Goal: Task Accomplishment & Management: Manage account settings

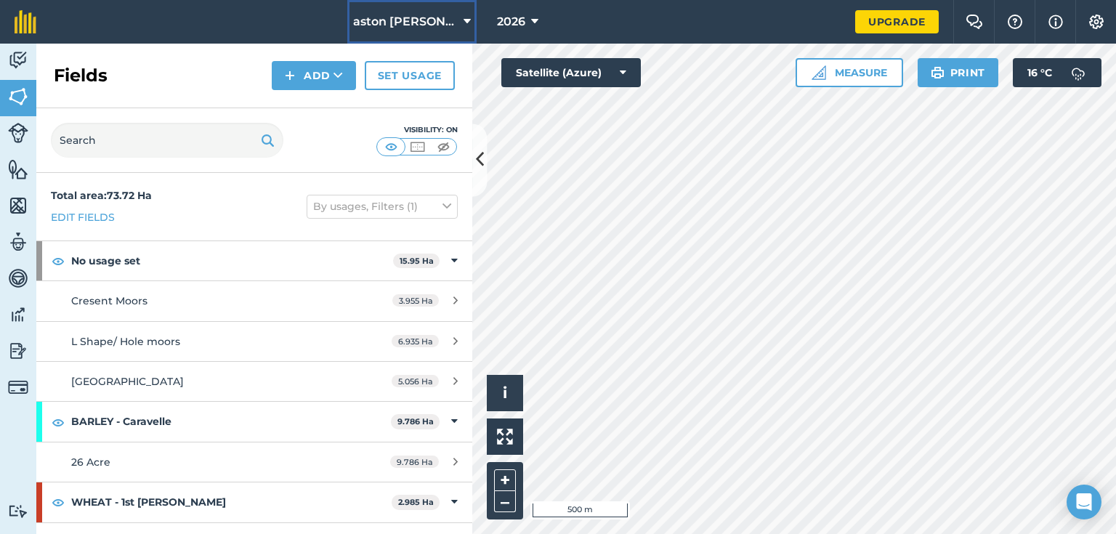
click at [436, 23] on span "aston [PERSON_NAME]" at bounding box center [405, 21] width 105 height 17
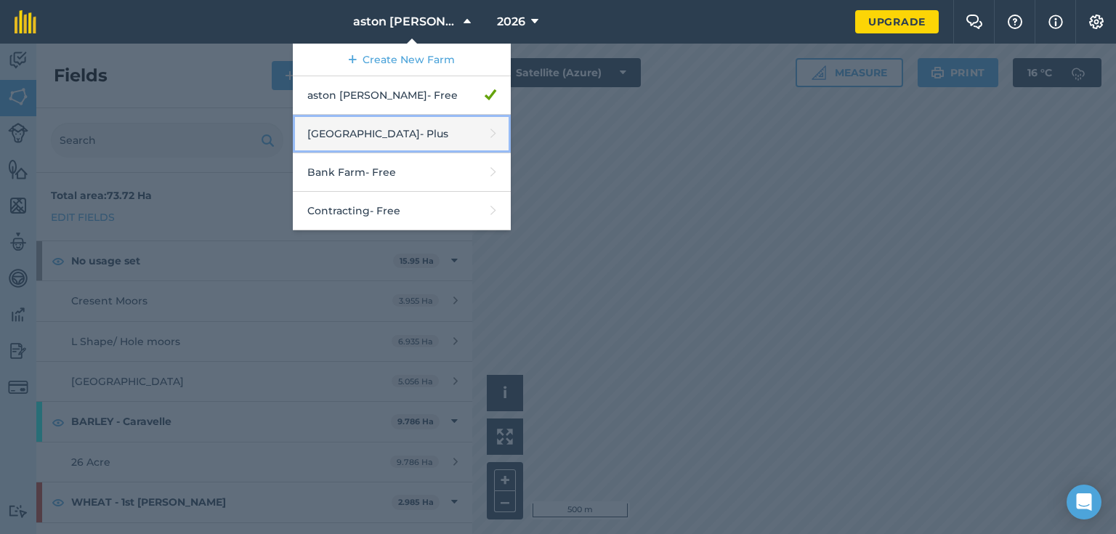
click at [408, 128] on link "Aston Hall Farm - Plus" at bounding box center [402, 134] width 218 height 38
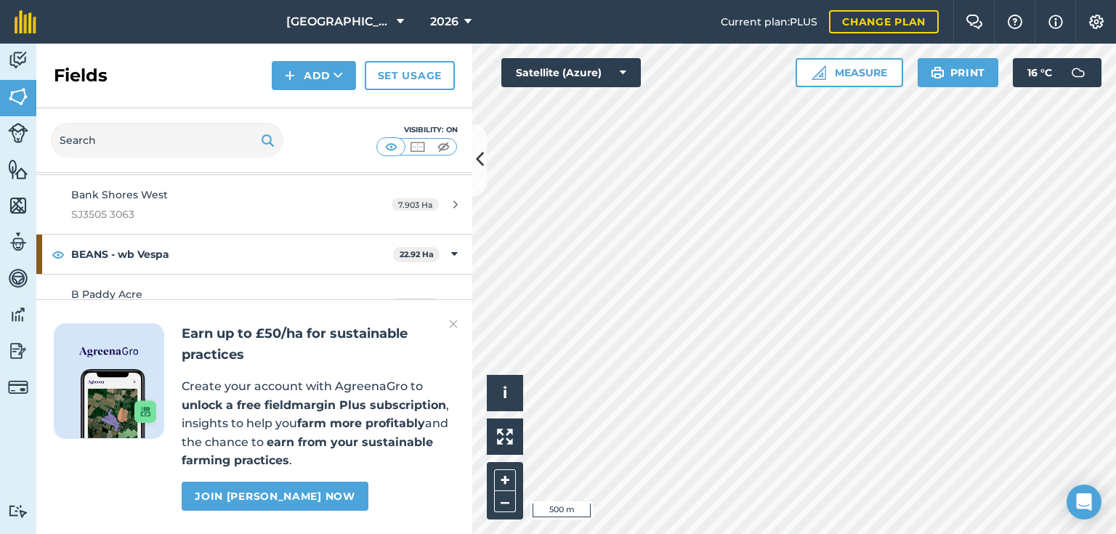
scroll to position [349, 0]
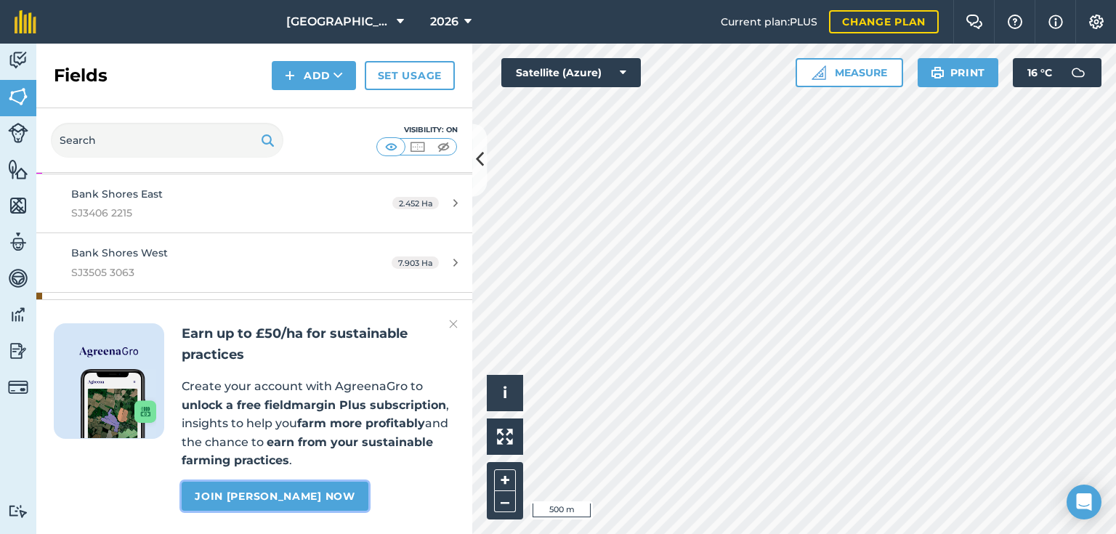
click at [288, 496] on link "Join [PERSON_NAME] now" at bounding box center [275, 496] width 186 height 29
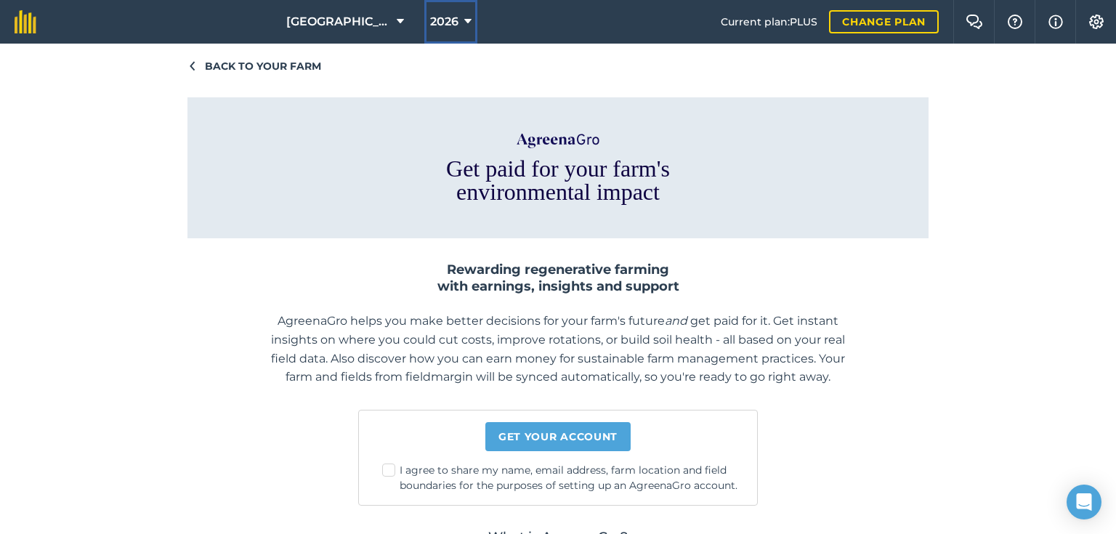
click at [464, 21] on icon at bounding box center [467, 21] width 7 height 17
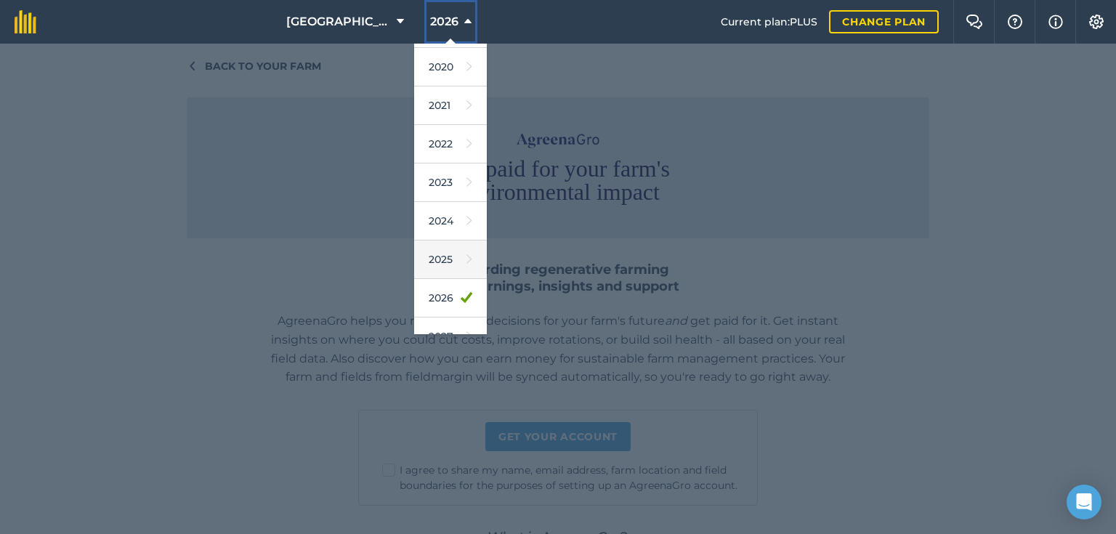
scroll to position [116, 0]
click at [448, 256] on link "2025" at bounding box center [450, 254] width 73 height 38
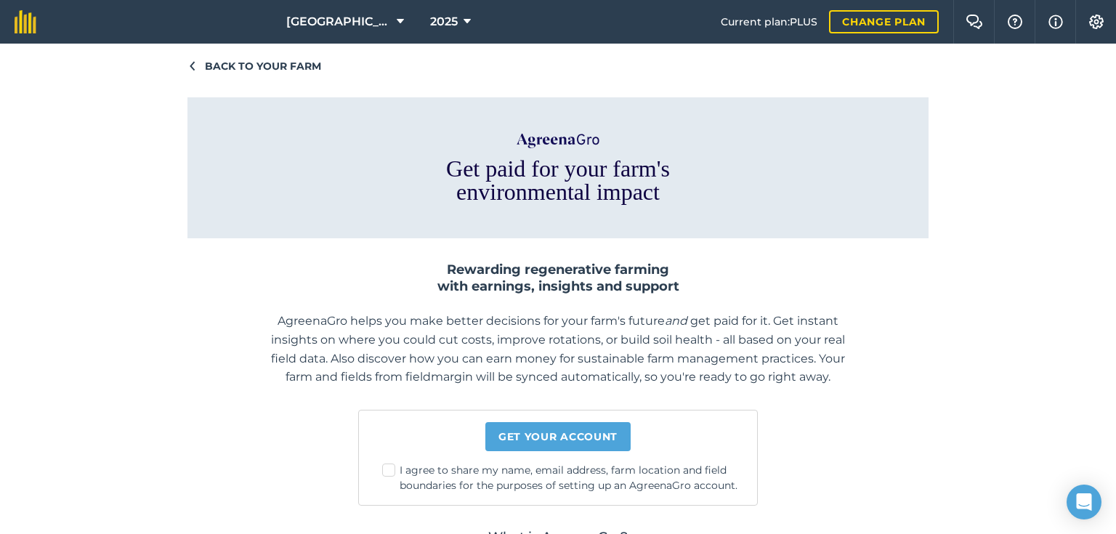
click at [190, 64] on icon at bounding box center [192, 66] width 10 height 10
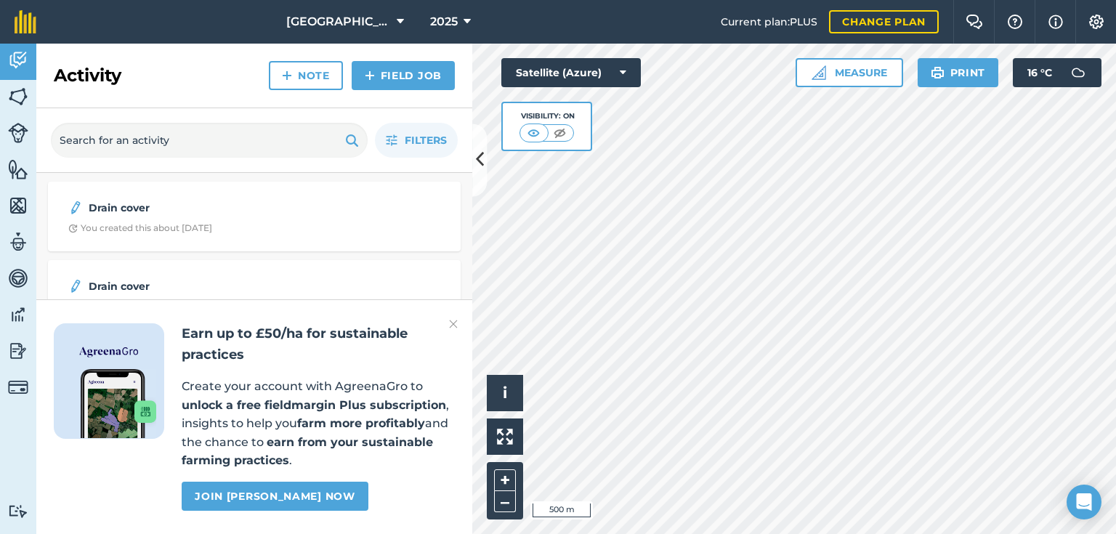
click at [452, 322] on img at bounding box center [453, 323] width 9 height 17
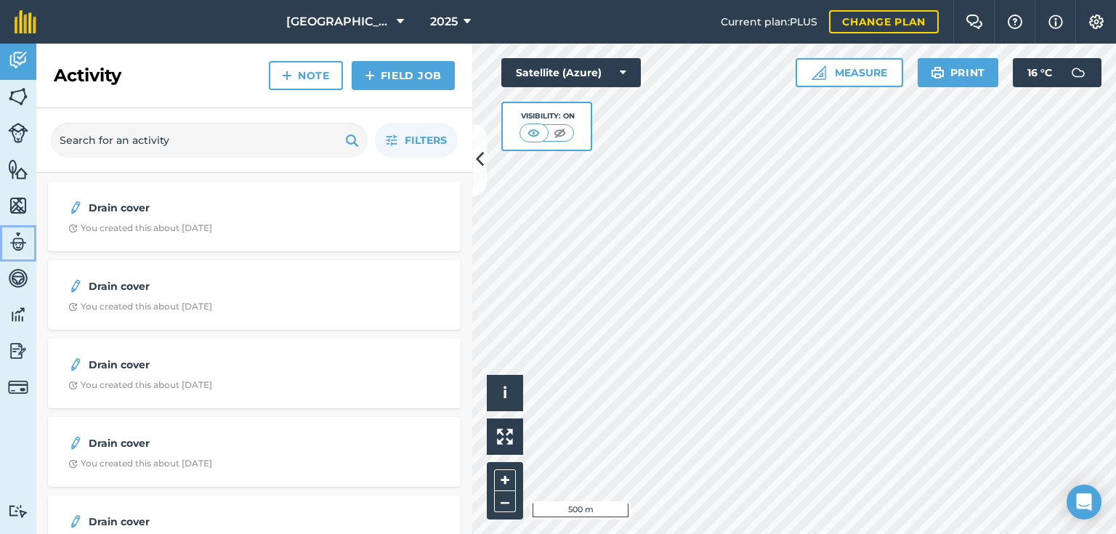
click at [16, 241] on img at bounding box center [18, 242] width 20 height 22
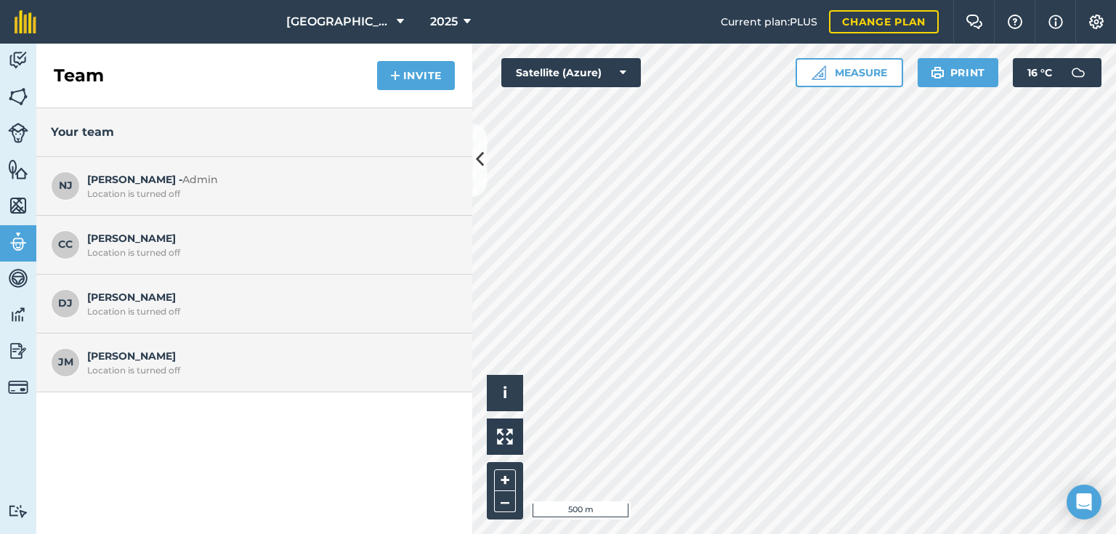
click at [153, 301] on span "[PERSON_NAME] J Location is turned off" at bounding box center [268, 303] width 363 height 28
click at [109, 297] on span "[PERSON_NAME] J Location is turned off" at bounding box center [268, 303] width 363 height 28
click at [1097, 16] on img at bounding box center [1095, 22] width 17 height 15
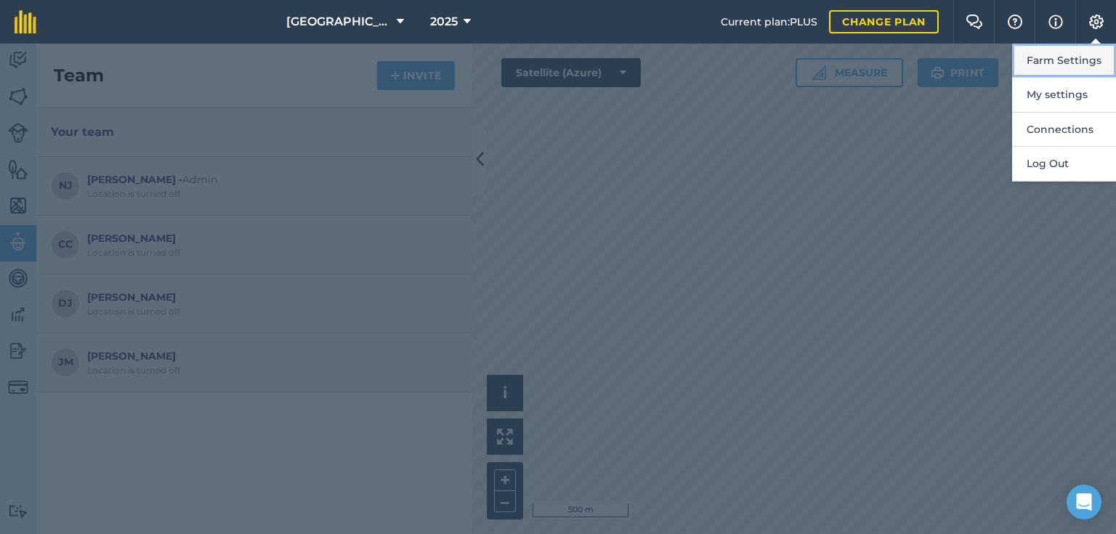
click at [1069, 60] on button "Farm Settings" at bounding box center [1064, 61] width 104 height 34
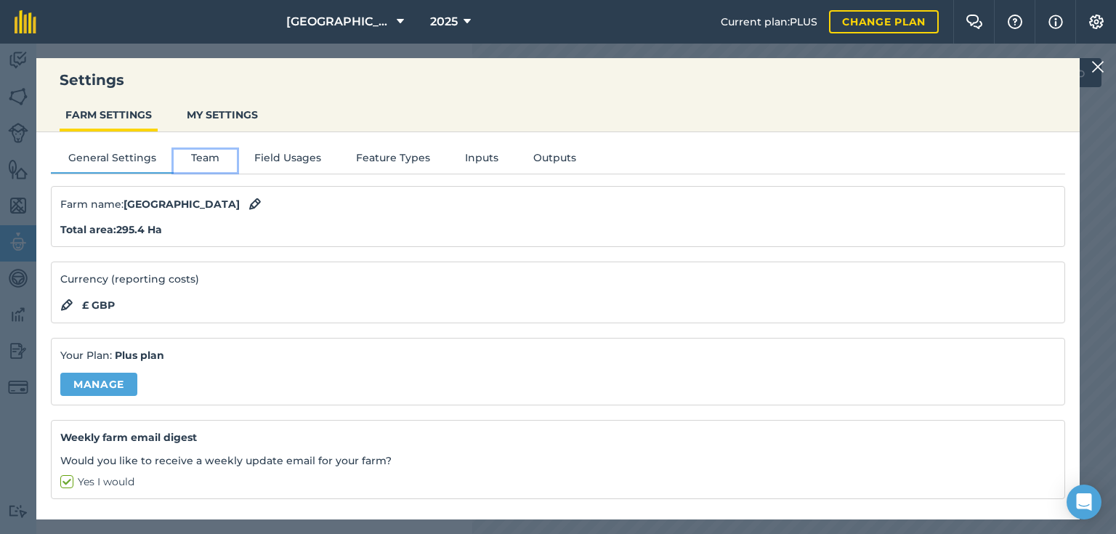
click at [190, 151] on button "Team" at bounding box center [205, 161] width 63 height 22
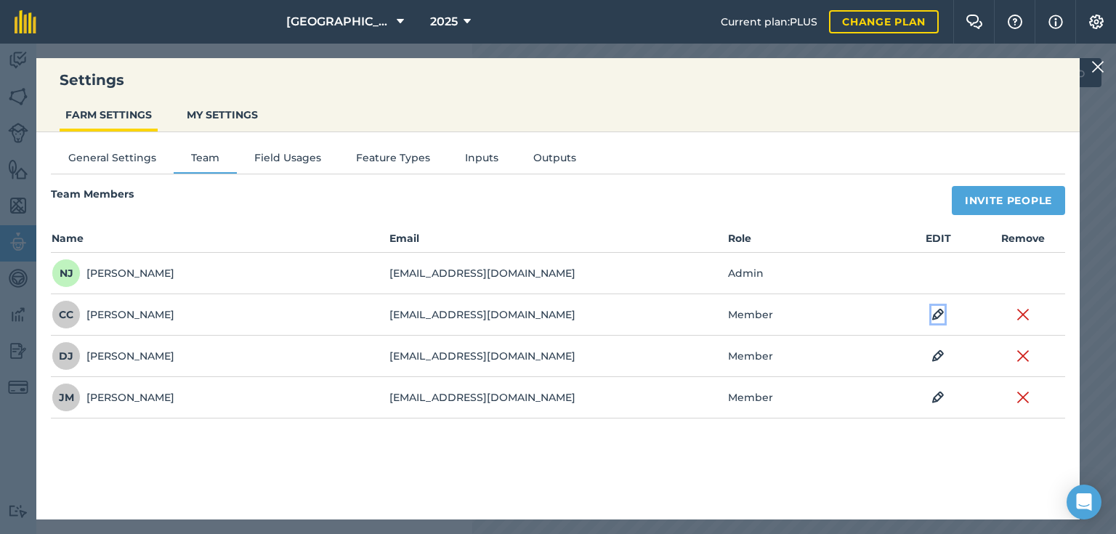
click at [938, 311] on img at bounding box center [937, 314] width 13 height 17
select select "MEMBER"
click at [786, 313] on icon at bounding box center [789, 315] width 9 height 16
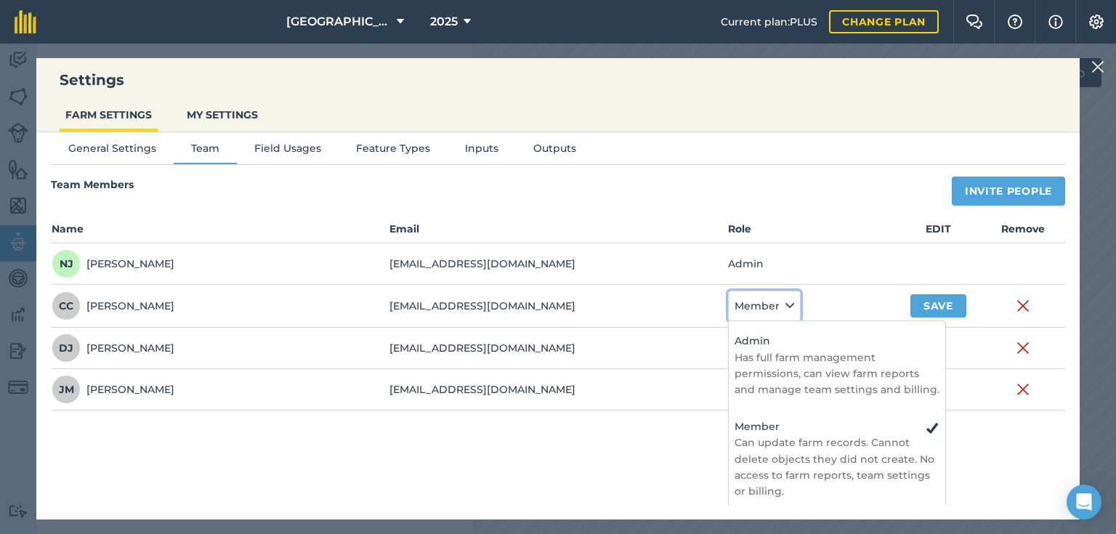
scroll to position [15, 0]
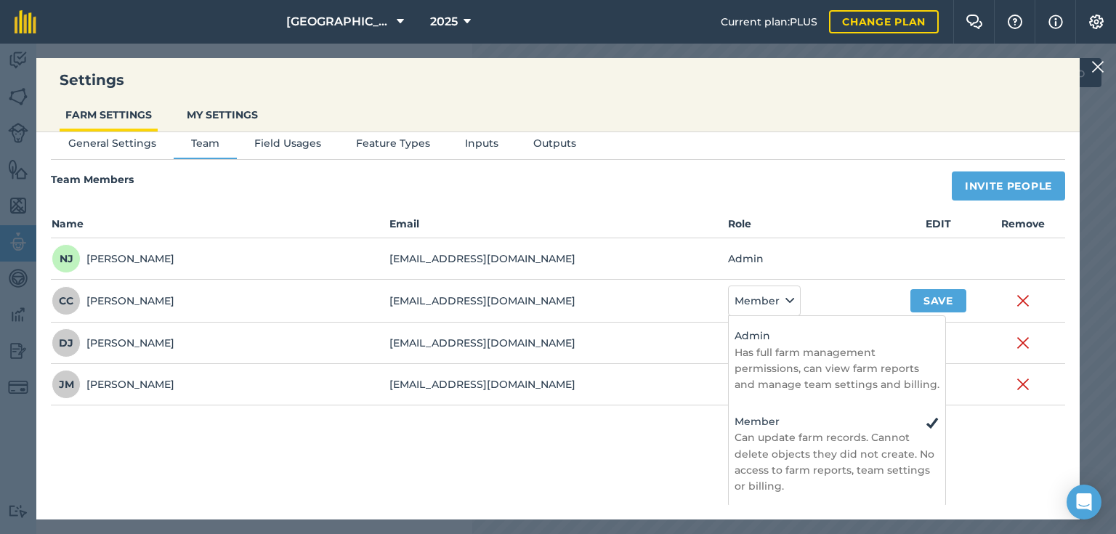
click at [846, 296] on td "Admin - Has full farm management permissions, can view farm reports and manage …" at bounding box center [811, 301] width 169 height 43
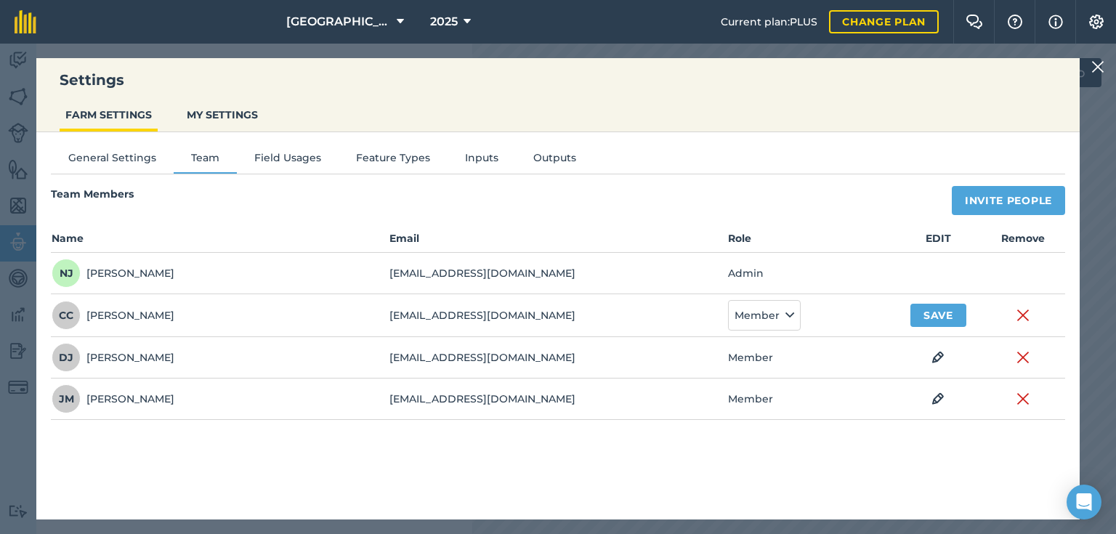
click at [1098, 65] on img at bounding box center [1097, 66] width 13 height 17
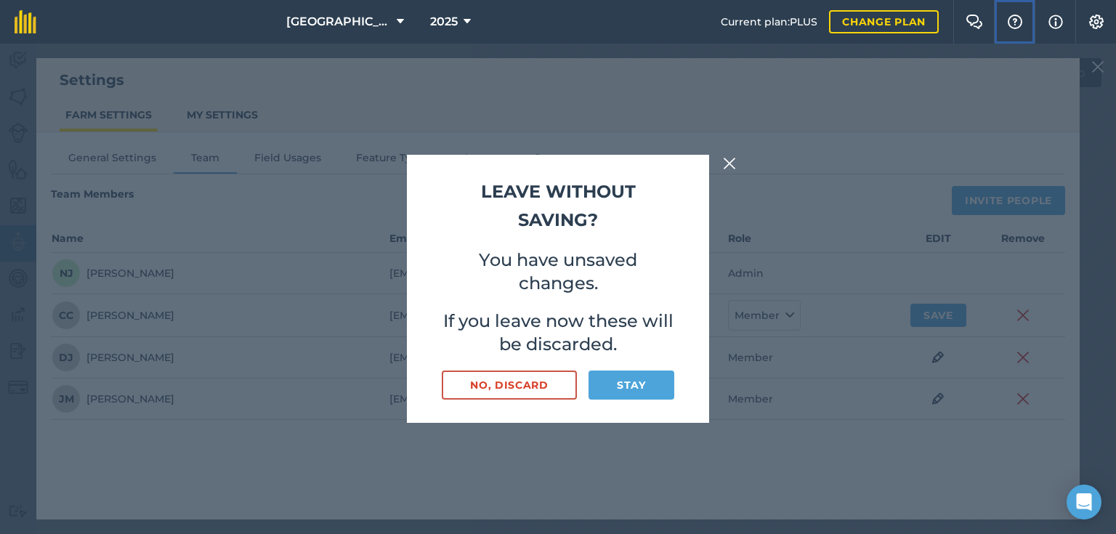
click at [1013, 20] on img at bounding box center [1014, 22] width 17 height 15
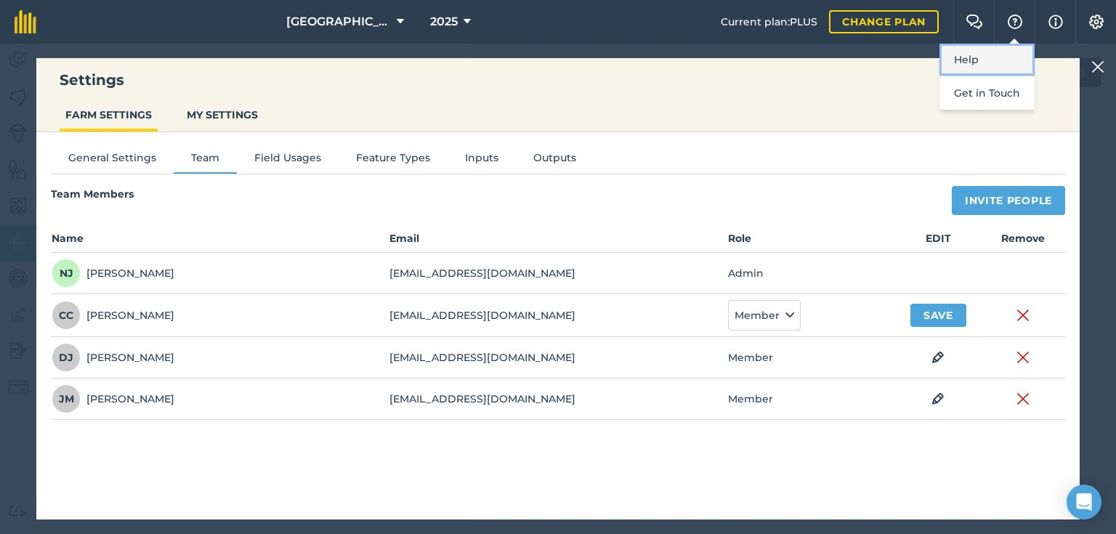
click at [970, 60] on link "Help" at bounding box center [986, 60] width 95 height 33
click at [290, 155] on button "Field Usages" at bounding box center [288, 161] width 102 height 22
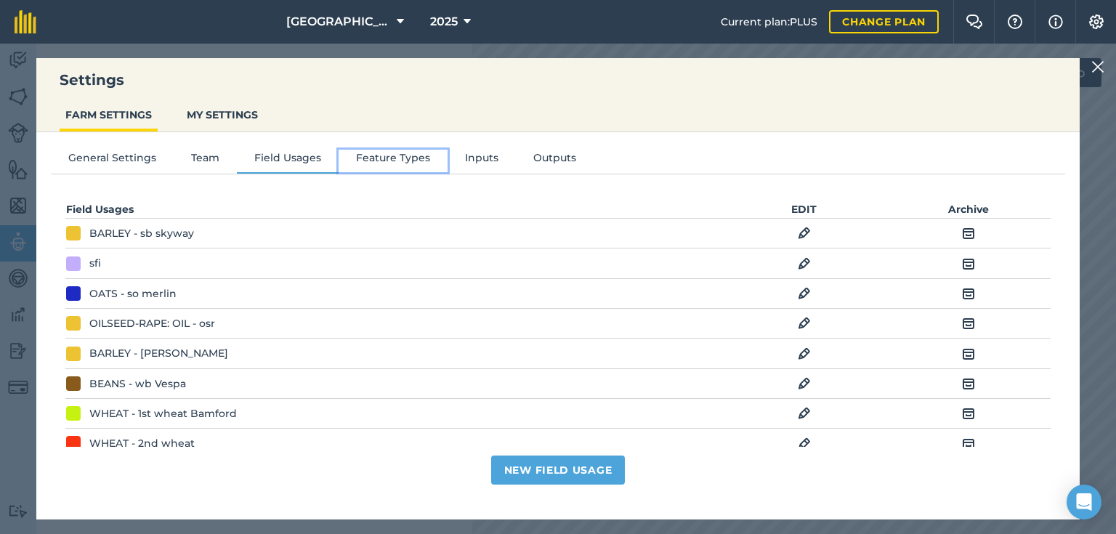
click at [373, 158] on button "Feature Types" at bounding box center [392, 161] width 109 height 22
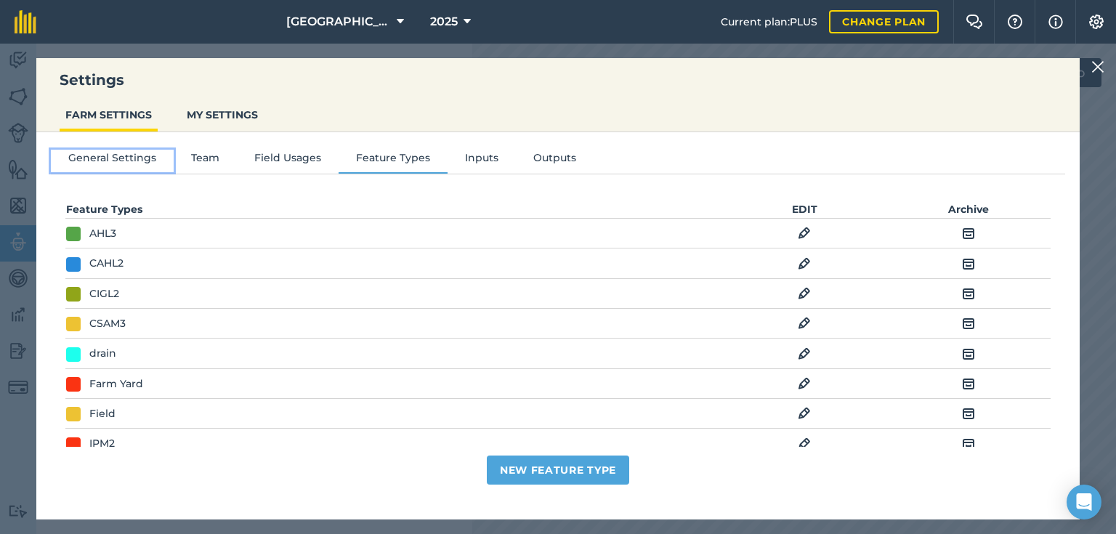
click at [107, 157] on button "General Settings" at bounding box center [112, 161] width 123 height 22
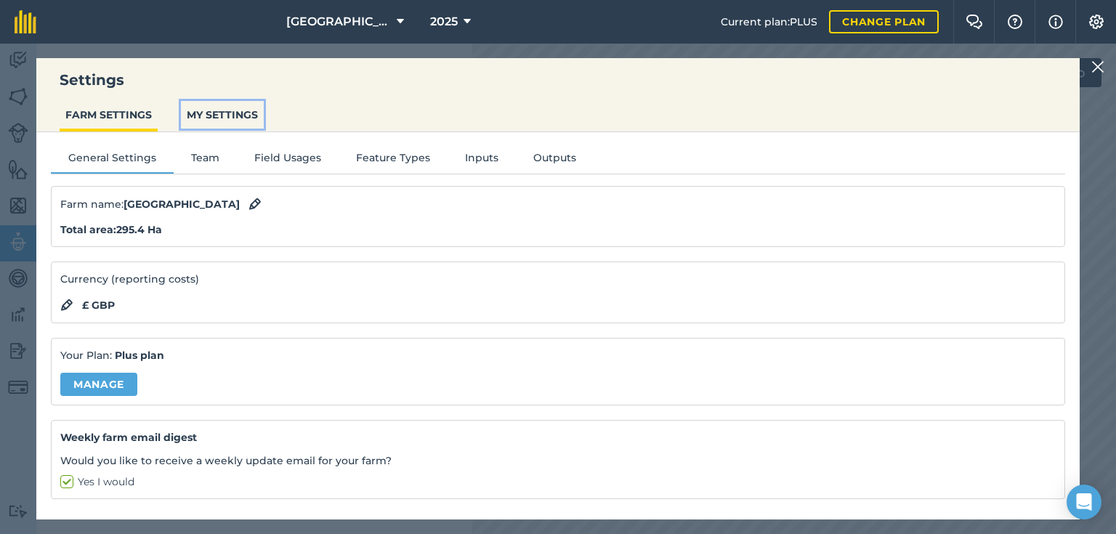
click at [209, 116] on button "MY SETTINGS" at bounding box center [222, 115] width 83 height 28
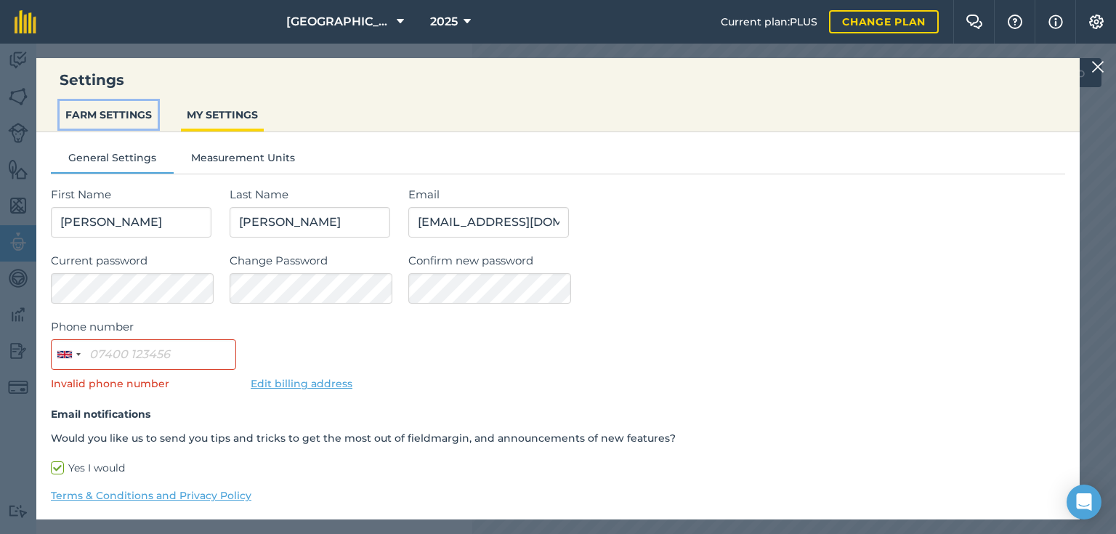
click at [120, 109] on button "FARM SETTINGS" at bounding box center [109, 115] width 98 height 28
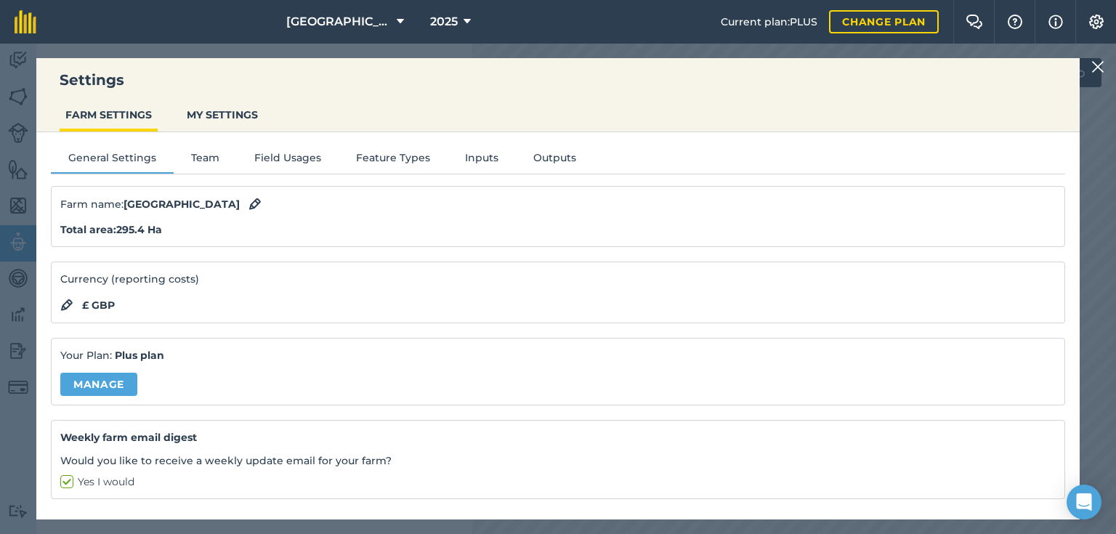
click at [1095, 67] on img at bounding box center [1097, 66] width 13 height 17
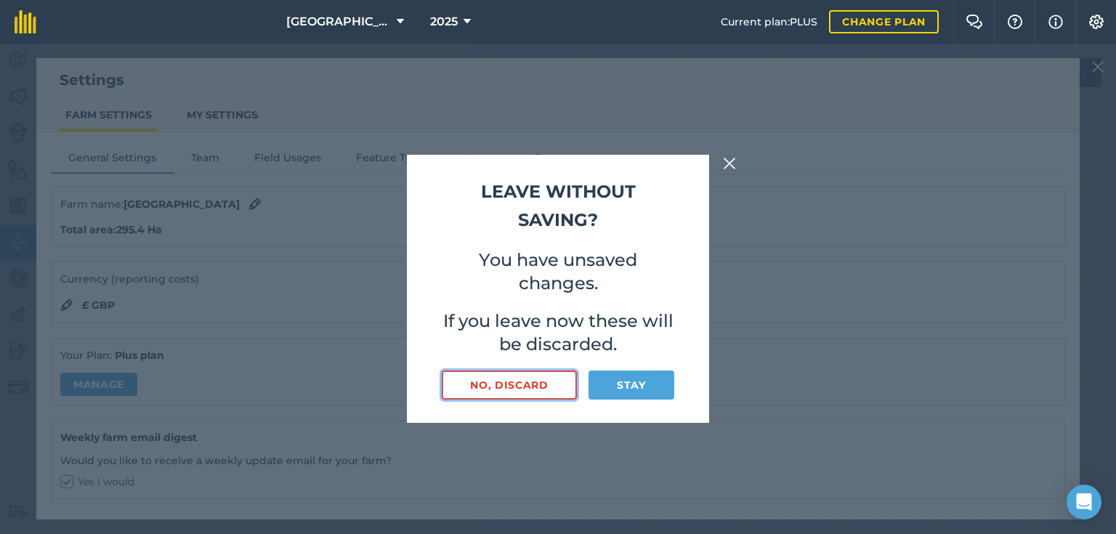
click at [532, 389] on button "No, discard" at bounding box center [509, 384] width 135 height 29
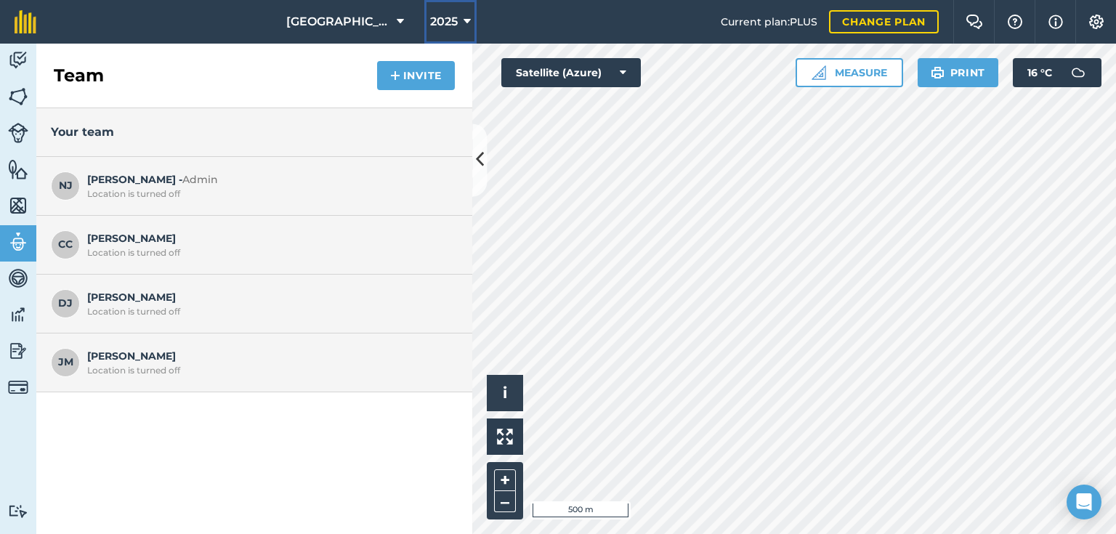
click at [463, 20] on icon at bounding box center [466, 21] width 7 height 17
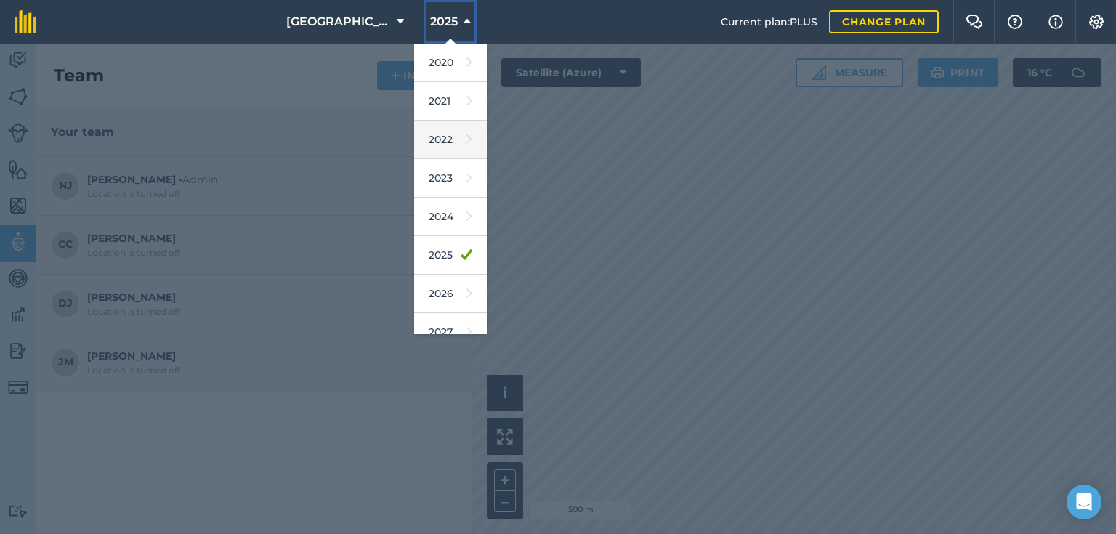
scroll to position [116, 0]
click at [444, 284] on link "2026" at bounding box center [450, 293] width 73 height 38
